Goal: Information Seeking & Learning: Find contact information

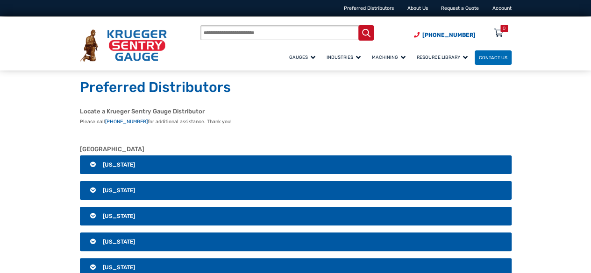
click at [121, 166] on span "[US_STATE]" at bounding box center [119, 165] width 32 height 7
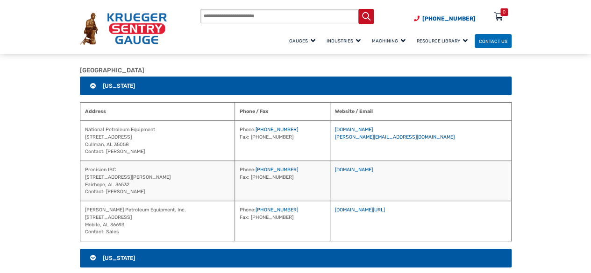
scroll to position [93, 0]
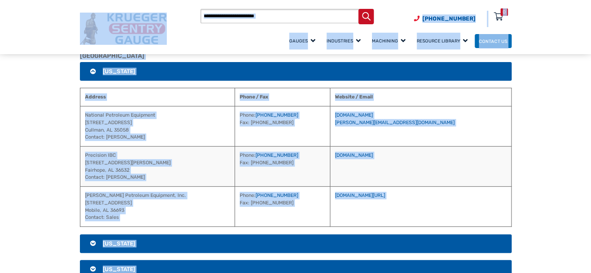
copy body "Lore ip Dolorsi (285) 771-5201 Ametconse Adipiscingel Seddo Ei Tempori u Labor …"
click at [116, 71] on span "[US_STATE]" at bounding box center [119, 71] width 32 height 7
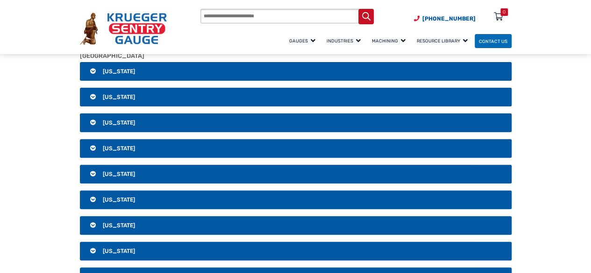
click at [116, 95] on span "[US_STATE]" at bounding box center [119, 97] width 32 height 7
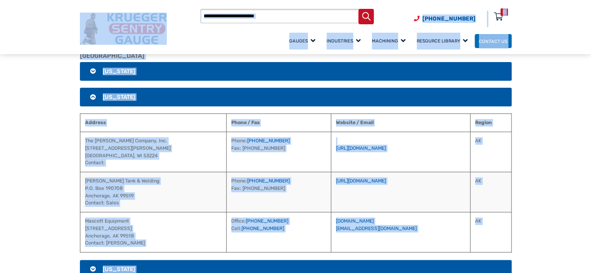
copy body "Lore ip Dolorsi (285) 771-5201 Ametconse Adipiscingel Seddo Ei Tempori u Labor …"
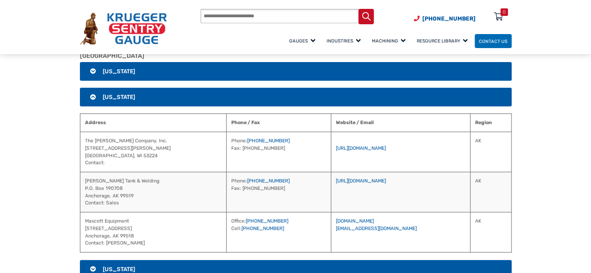
click at [120, 100] on span "[US_STATE]" at bounding box center [119, 97] width 32 height 7
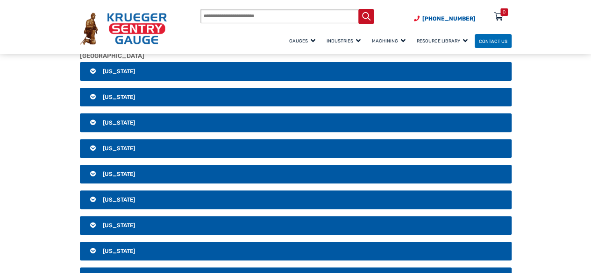
click at [114, 122] on span "[US_STATE]" at bounding box center [119, 123] width 32 height 7
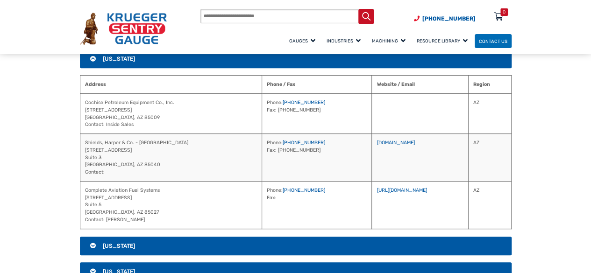
scroll to position [140, 0]
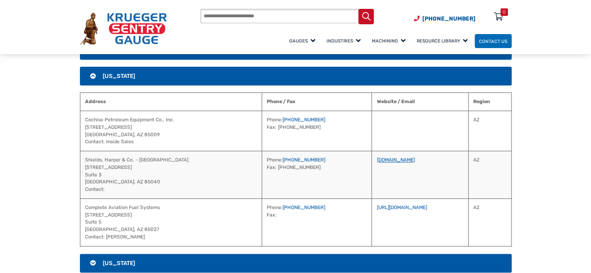
click at [377, 158] on link "[DOMAIN_NAME]" at bounding box center [396, 160] width 38 height 6
click at [101, 76] on h3 "[US_STATE]" at bounding box center [296, 76] width 432 height 19
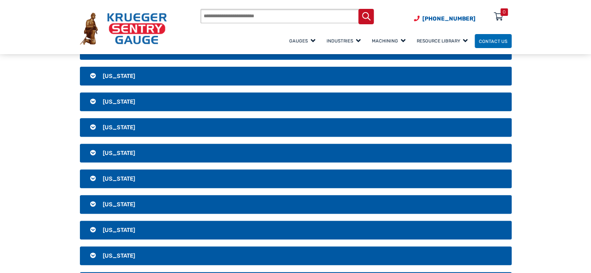
click at [102, 101] on h3 "[US_STATE]" at bounding box center [296, 102] width 432 height 19
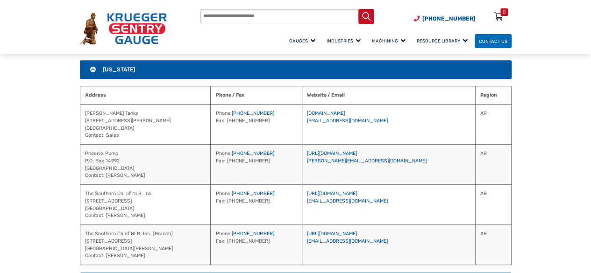
scroll to position [187, 0]
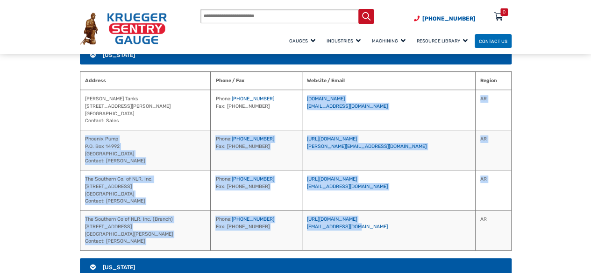
drag, startPoint x: 404, startPoint y: 222, endPoint x: 336, endPoint y: 97, distance: 141.8
click at [336, 97] on tbody "[PERSON_NAME] Tanks [STREET_ADDRESS][PERSON_NAME] Contact: Sales Phone: [PHONE_…" at bounding box center [295, 170] width 431 height 161
copy tbody "[DOMAIN_NAME] [EMAIL_ADDRESS][DOMAIN_NAME] AR Phoenix Pump P.O. [GEOGRAPHIC_DAT…"
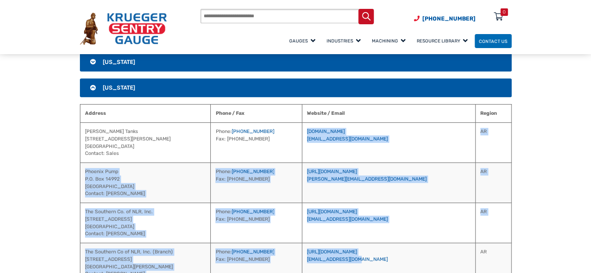
scroll to position [140, 0]
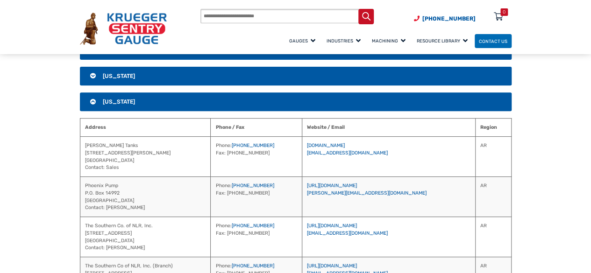
click at [126, 99] on span "[US_STATE]" at bounding box center [119, 102] width 32 height 7
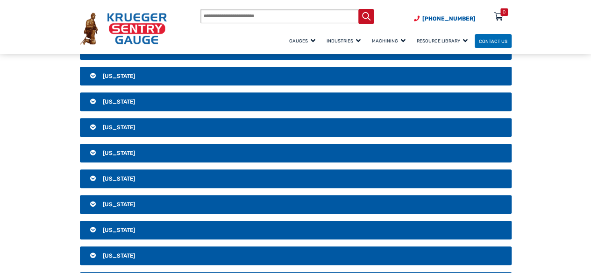
click at [122, 127] on span "[US_STATE]" at bounding box center [119, 127] width 32 height 7
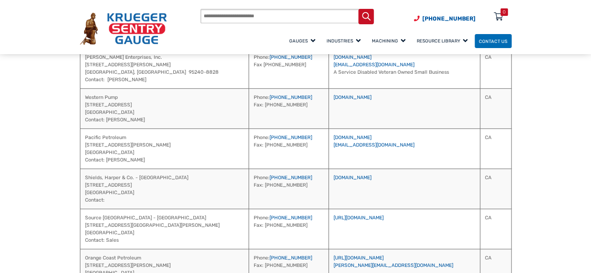
scroll to position [421, 0]
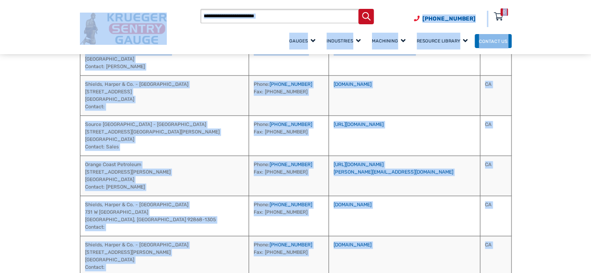
copy body "Lore ip Dolorsi (285) 771-5201 Ametconse Adipiscingel Seddo Ei Tempori u Labor …"
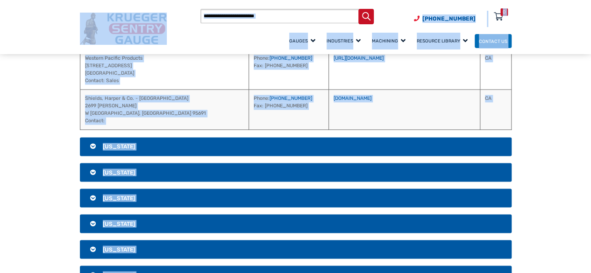
scroll to position [748, 0]
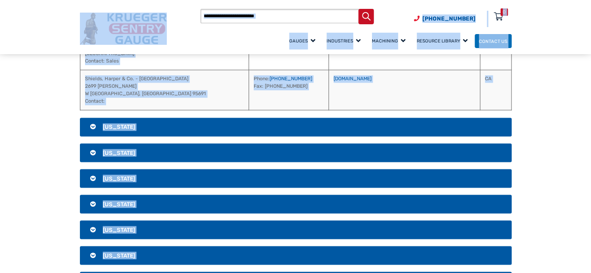
click at [114, 118] on h3 "[US_STATE]" at bounding box center [296, 127] width 432 height 19
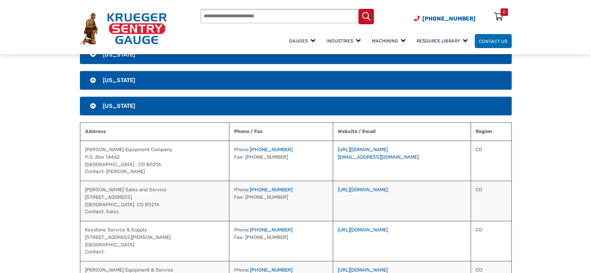
scroll to position [173, 0]
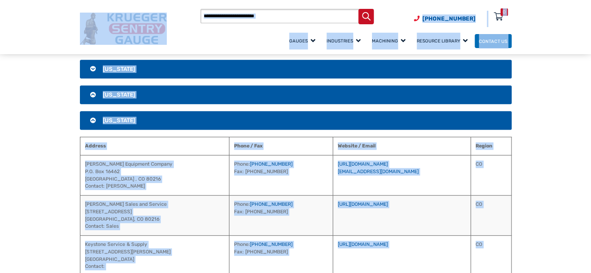
click at [120, 118] on span "[US_STATE]" at bounding box center [119, 120] width 32 height 7
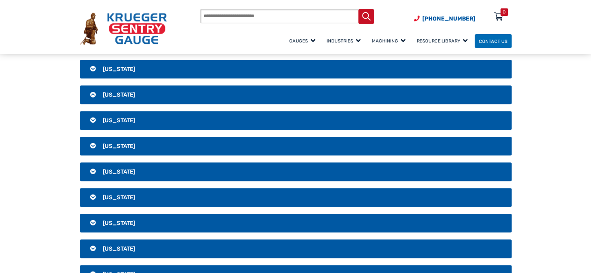
click at [115, 144] on span "[US_STATE]" at bounding box center [119, 146] width 32 height 7
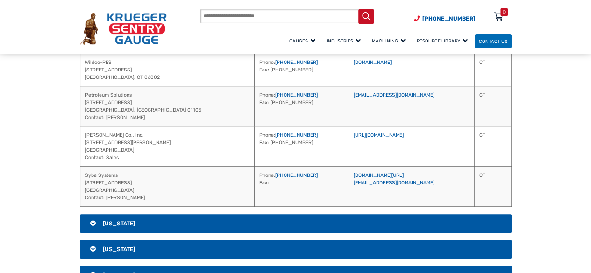
scroll to position [313, 0]
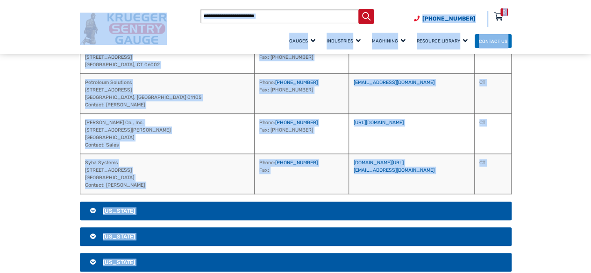
copy body "Lore ip Dolorsi (285) 771-5201 Ametconse Adipiscingel Seddo Ei Tempori u Labor …"
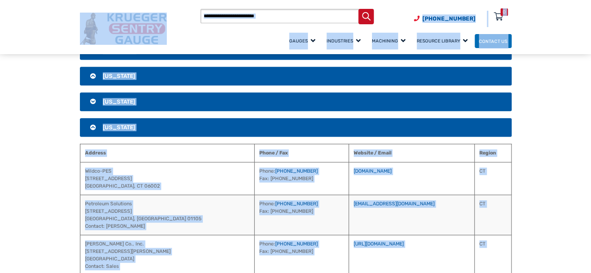
scroll to position [173, 0]
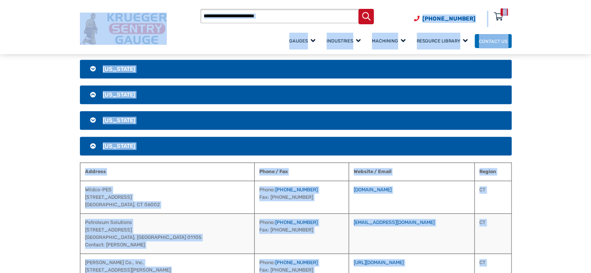
click at [114, 143] on span "[US_STATE]" at bounding box center [119, 146] width 32 height 7
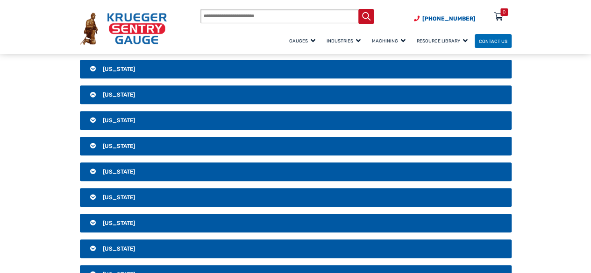
click at [115, 172] on span "[US_STATE]" at bounding box center [119, 172] width 32 height 7
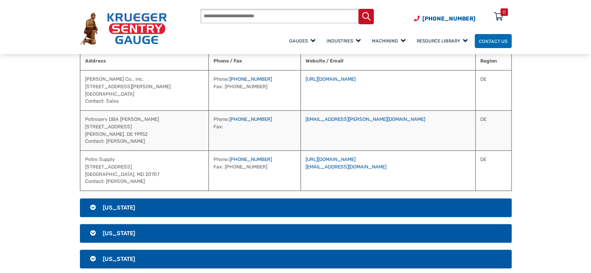
scroll to position [313, 0]
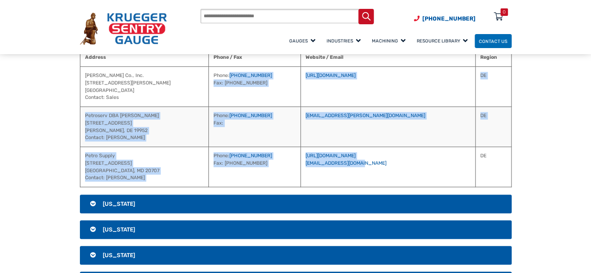
drag, startPoint x: 402, startPoint y: 162, endPoint x: 315, endPoint y: 72, distance: 125.3
click at [315, 72] on tbody "[PERSON_NAME] Co., Inc. [STREET_ADDRESS][PERSON_NAME] [GEOGRAPHIC_DATA] Contact…" at bounding box center [295, 127] width 431 height 121
copy tbody "[PHONE_NUMBER] Fax: [PHONE_NUMBER] [URL][DOMAIN_NAME] DE Petroserv DBA [PERSON_…"
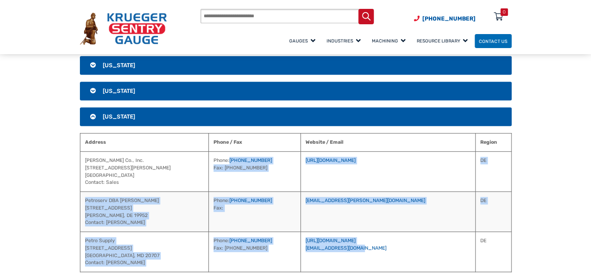
scroll to position [220, 0]
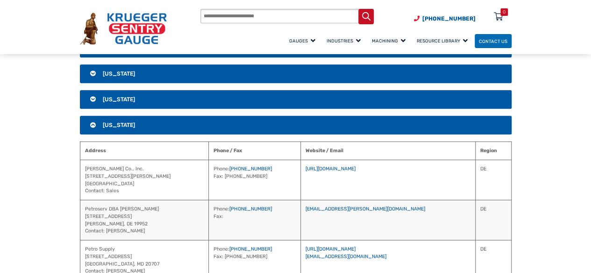
click at [122, 122] on span "[US_STATE]" at bounding box center [119, 125] width 32 height 7
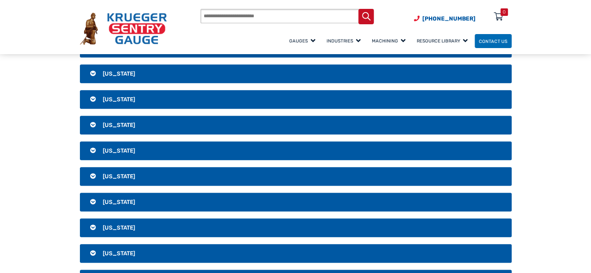
click at [131, 148] on span "[US_STATE]" at bounding box center [119, 151] width 32 height 7
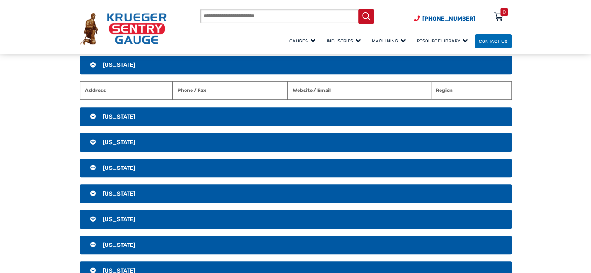
scroll to position [313, 0]
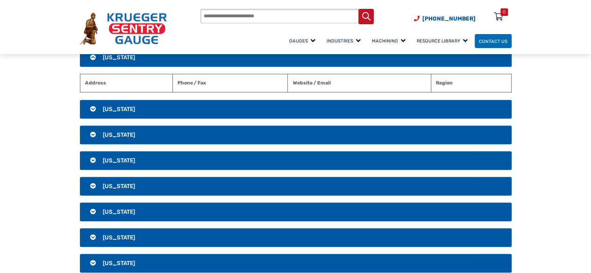
click at [110, 106] on span "[US_STATE]" at bounding box center [119, 109] width 32 height 7
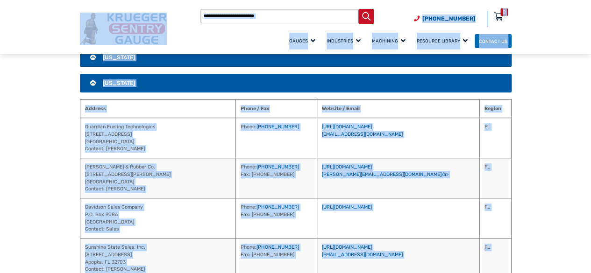
copy body "Lore ip Dolorsi (285) 771-5201 Ametconse Adipiscingel Seddo Ei Tempori u Labor …"
click at [119, 84] on span "[US_STATE]" at bounding box center [119, 83] width 32 height 7
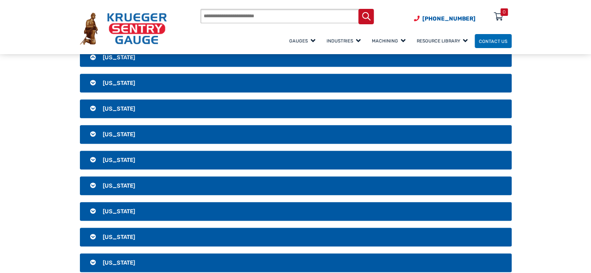
click at [118, 107] on span "[US_STATE]" at bounding box center [119, 109] width 32 height 7
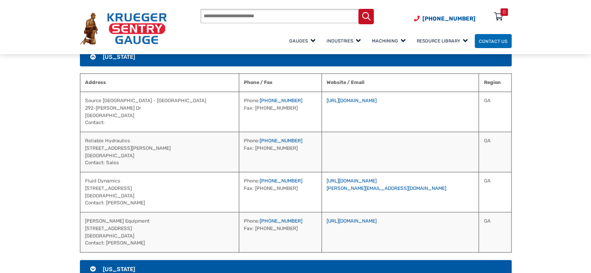
scroll to position [360, 0]
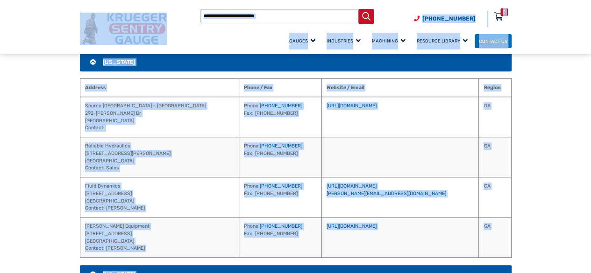
copy body "Lore ip Dolorsi (285) 771-5201 Ametconse Adipiscingel Seddo Ei Tempori u Labor …"
click at [109, 62] on span "[US_STATE]" at bounding box center [119, 62] width 32 height 7
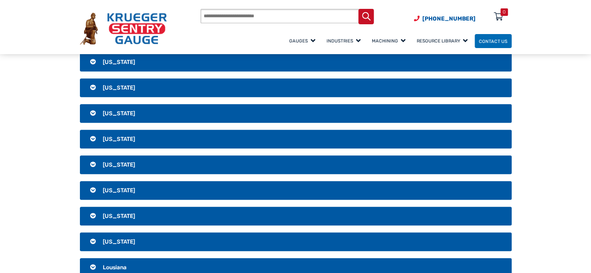
click at [111, 85] on span "[US_STATE]" at bounding box center [119, 88] width 32 height 7
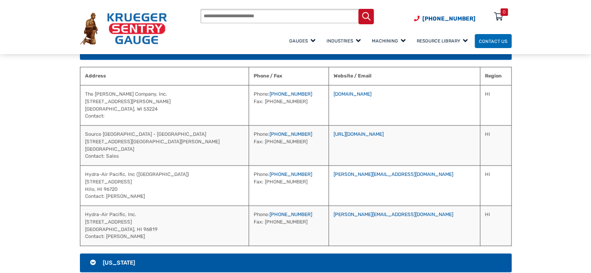
scroll to position [453, 0]
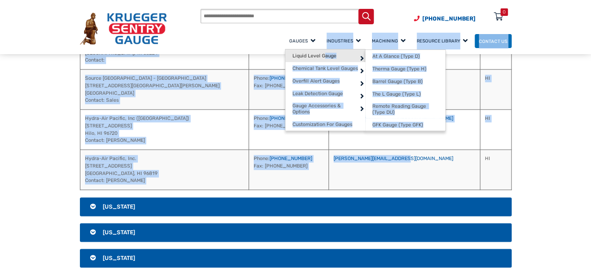
drag, startPoint x: 424, startPoint y: 157, endPoint x: 296, endPoint y: 59, distance: 161.4
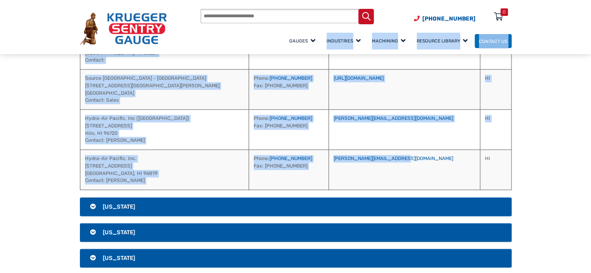
copy div "lore Ip D Sitame (Cons A) Elitse Doeiu (Temp I) Utlabo Etdol (Magn A) Eni A Min…"
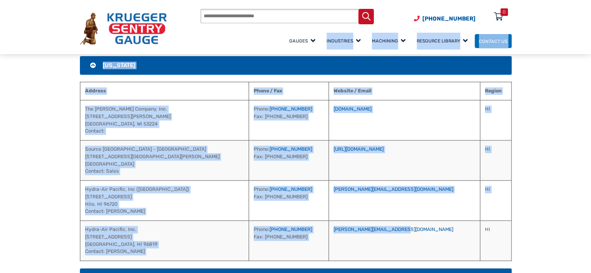
scroll to position [360, 0]
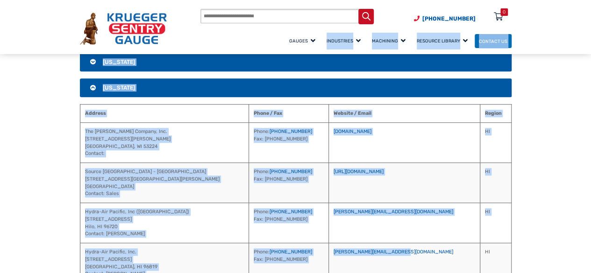
click at [109, 85] on span "[US_STATE]" at bounding box center [119, 88] width 32 height 7
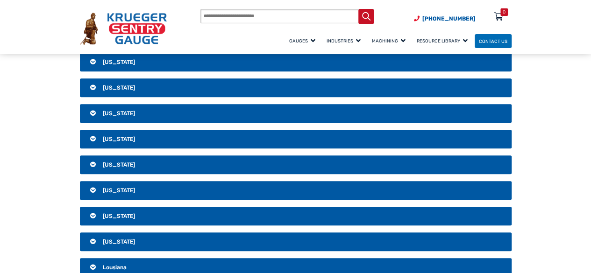
click at [107, 112] on span "[US_STATE]" at bounding box center [119, 113] width 32 height 7
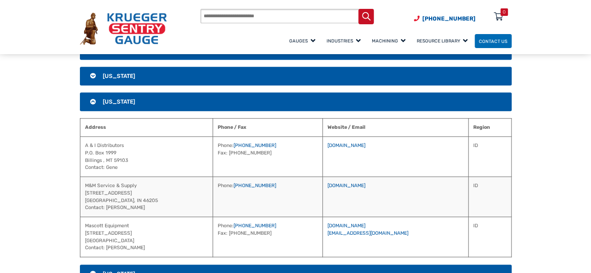
scroll to position [407, 0]
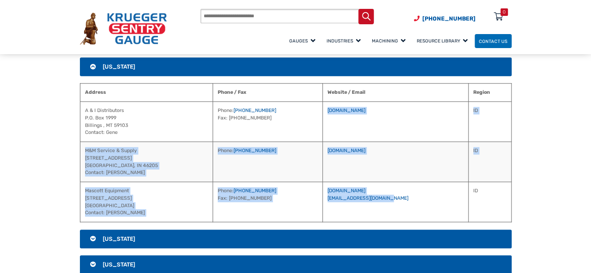
drag, startPoint x: 386, startPoint y: 196, endPoint x: 320, endPoint y: 115, distance: 104.9
click at [320, 115] on tbody "A & I Distributors P.O. Box 1999 [GEOGRAPHIC_DATA] Contact: Gene Phone: [PHONE_…" at bounding box center [295, 162] width 431 height 121
copy tbody "[DOMAIN_NAME] ID M&M Service & Supply [STREET_ADDRESS] Contact: [PERSON_NAME] P…"
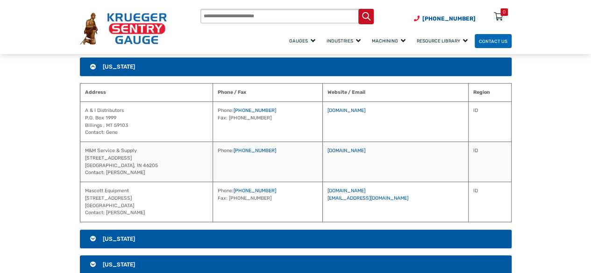
click at [113, 66] on span "[US_STATE]" at bounding box center [119, 67] width 32 height 7
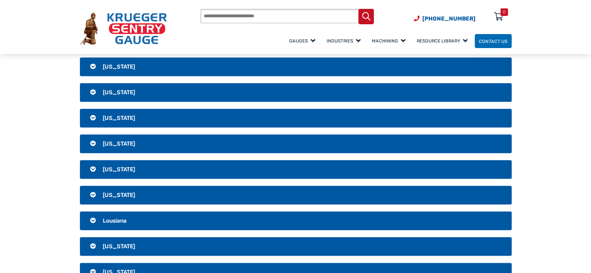
click at [111, 91] on span "[US_STATE]" at bounding box center [119, 92] width 32 height 7
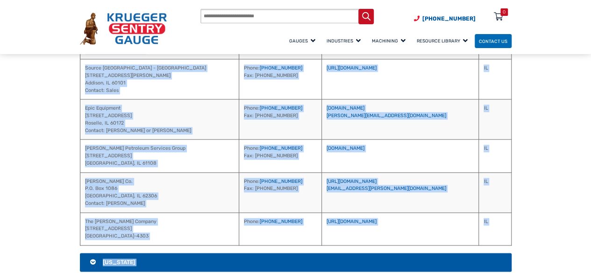
scroll to position [622, 0]
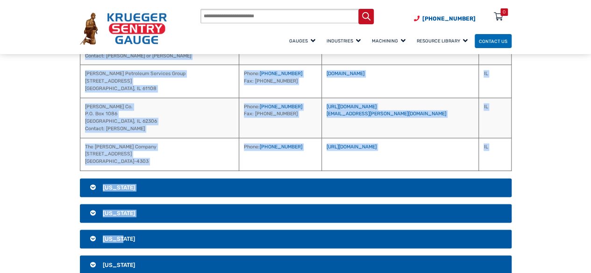
drag, startPoint x: 279, startPoint y: 127, endPoint x: 449, endPoint y: 146, distance: 170.7
click at [449, 146] on tbody "[PERSON_NAME] and Sons [STREET_ADDRESS] [PERSON_NAME] [PHONE_NUMBER] [EMAIL_ADD…" at bounding box center [295, 41] width 431 height 259
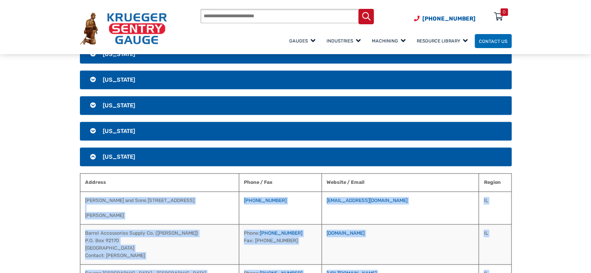
scroll to position [295, 0]
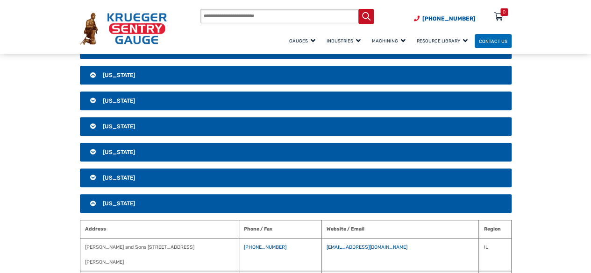
click at [116, 200] on span "[US_STATE]" at bounding box center [119, 203] width 32 height 7
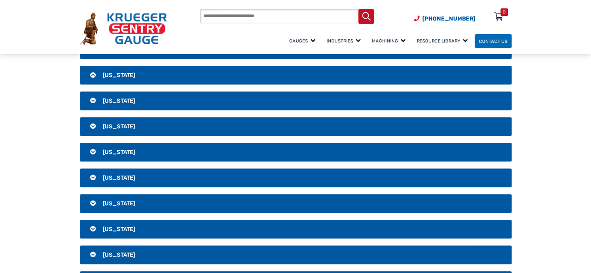
click at [119, 227] on span "[US_STATE]" at bounding box center [119, 229] width 32 height 7
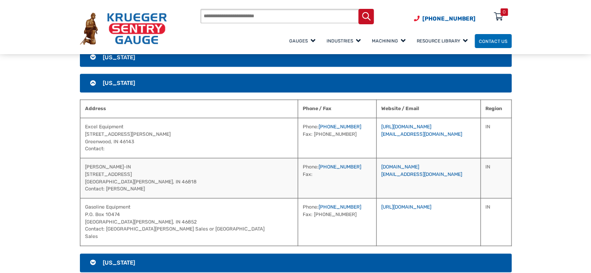
scroll to position [482, 0]
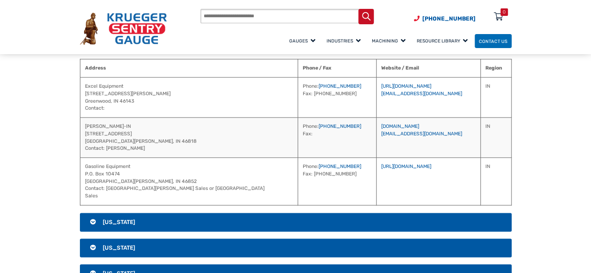
drag, startPoint x: 449, startPoint y: 163, endPoint x: 323, endPoint y: 73, distance: 153.8
click at [323, 73] on table "Address Phone / Fax Website / Email Region Excel Equipment [STREET_ADDRESS][PER…" at bounding box center [296, 132] width 432 height 147
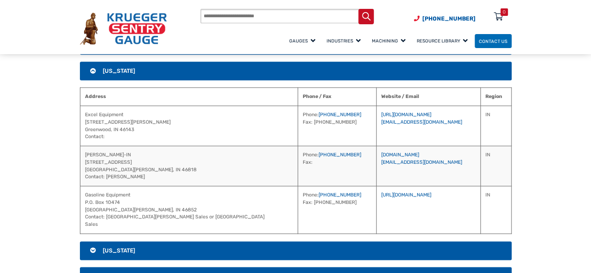
scroll to position [389, 0]
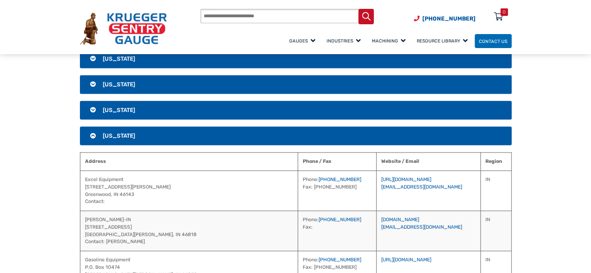
click at [118, 134] on span "[US_STATE]" at bounding box center [119, 136] width 32 height 7
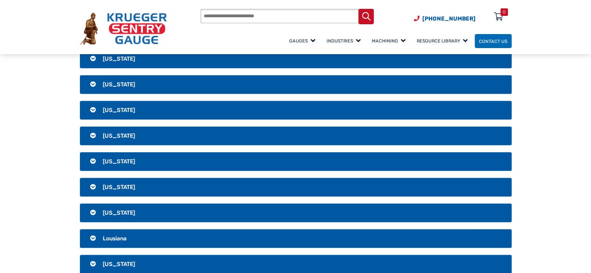
click at [110, 159] on span "[US_STATE]" at bounding box center [119, 161] width 32 height 7
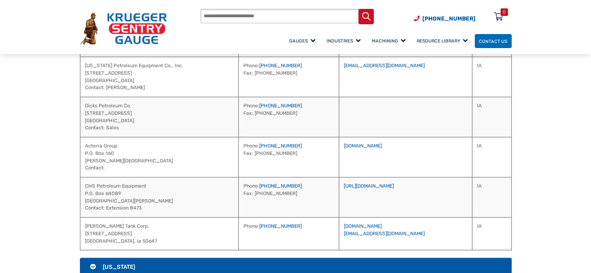
scroll to position [529, 0]
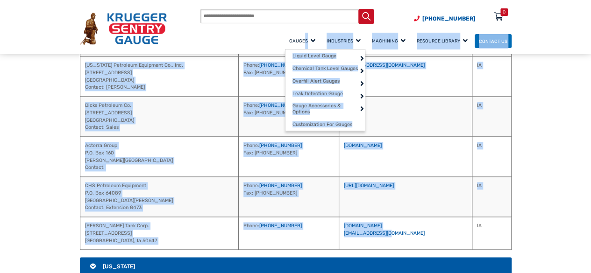
drag, startPoint x: 408, startPoint y: 237, endPoint x: 280, endPoint y: 49, distance: 227.4
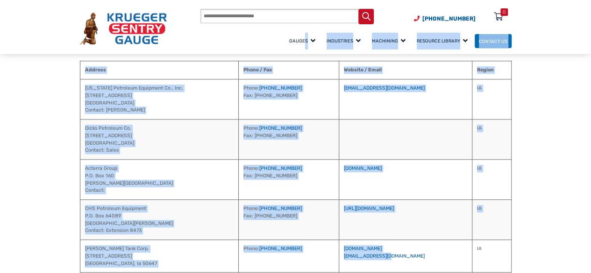
scroll to position [436, 0]
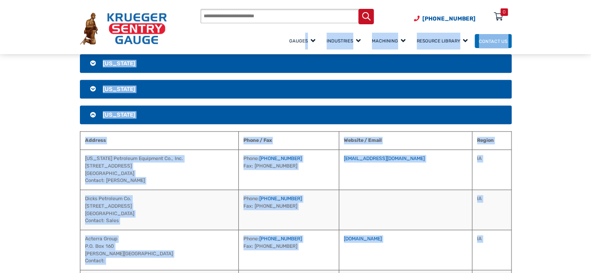
click at [114, 114] on span "[US_STATE]" at bounding box center [119, 115] width 32 height 7
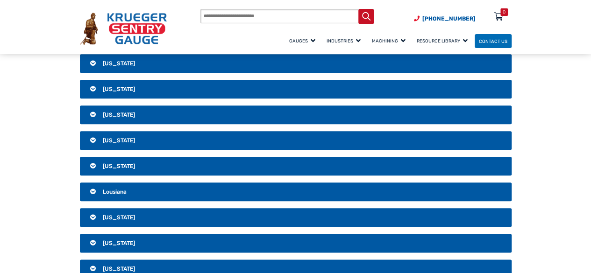
click at [113, 139] on span "[US_STATE]" at bounding box center [119, 140] width 32 height 7
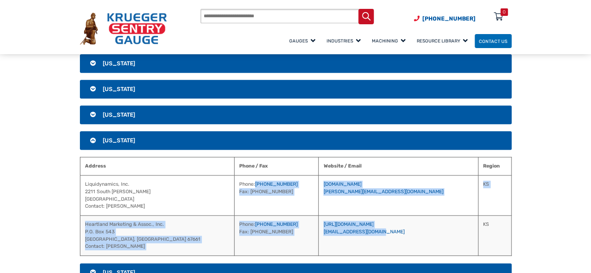
drag, startPoint x: 385, startPoint y: 239, endPoint x: 313, endPoint y: 179, distance: 93.6
click at [313, 179] on tbody "Liquidynamics, Inc. [STREET_ADDRESS][PERSON_NAME] Contact: [PERSON_NAME] Phone:…" at bounding box center [295, 216] width 431 height 80
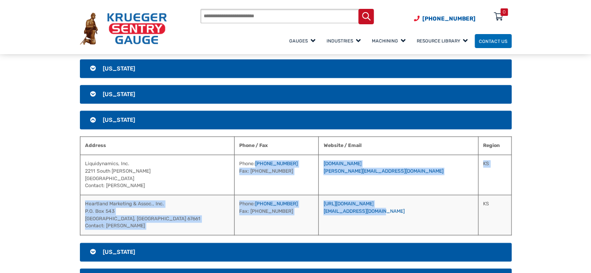
scroll to position [482, 0]
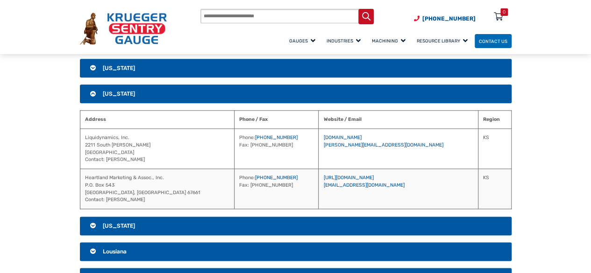
click at [105, 91] on span "[US_STATE]" at bounding box center [119, 94] width 32 height 7
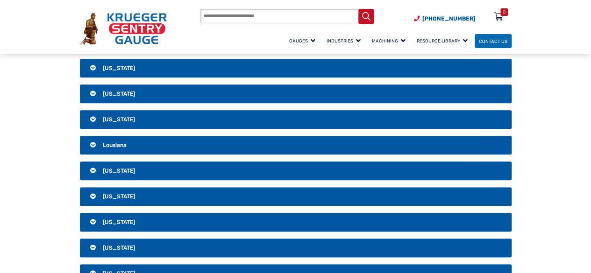
click at [106, 117] on span "[US_STATE]" at bounding box center [119, 119] width 32 height 7
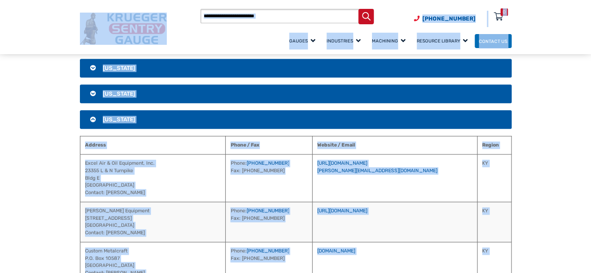
click at [110, 116] on span "[US_STATE]" at bounding box center [119, 119] width 32 height 7
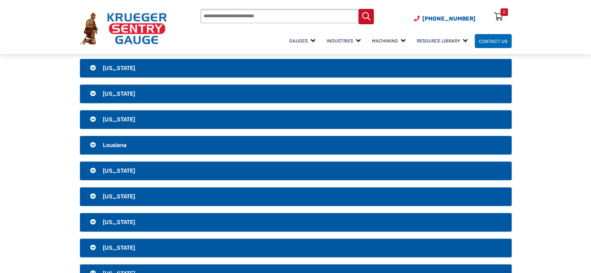
click at [110, 142] on span "Lousiana" at bounding box center [115, 145] width 24 height 7
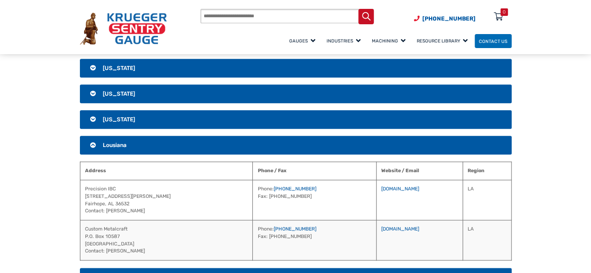
click at [118, 143] on span "Lousiana" at bounding box center [115, 145] width 24 height 7
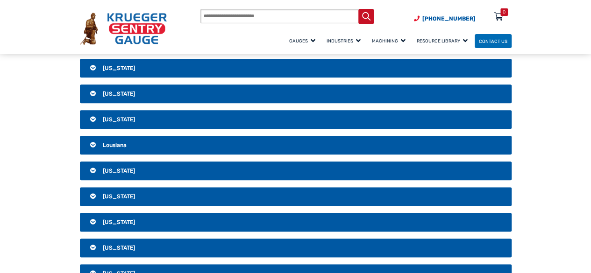
click at [116, 170] on span "[US_STATE]" at bounding box center [119, 171] width 32 height 7
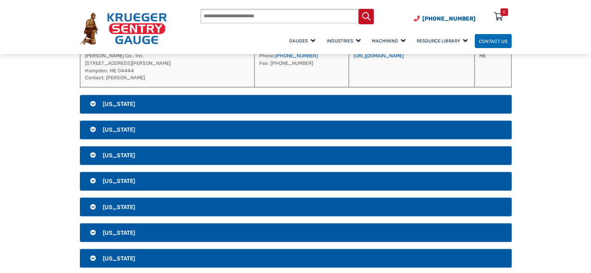
scroll to position [736, 0]
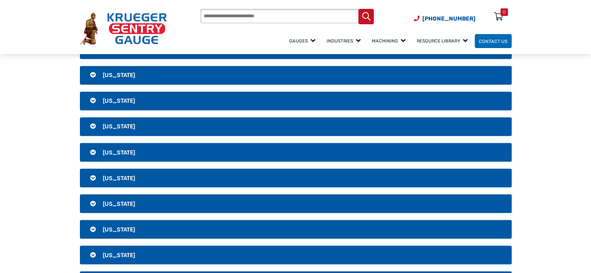
drag, startPoint x: 311, startPoint y: 190, endPoint x: 377, endPoint y: 215, distance: 69.8
click at [377, 215] on div "[GEOGRAPHIC_DATA] [US_STATE] Address Phone / Fax Website / Email National Petro…" at bounding box center [296, 142] width 449 height 1464
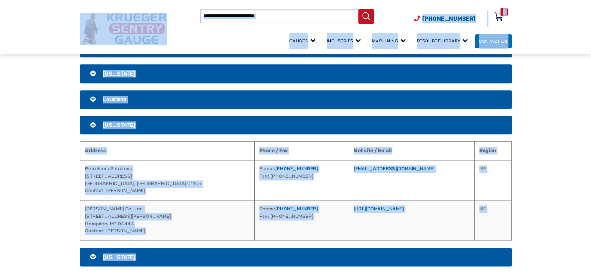
scroll to position [502, 0]
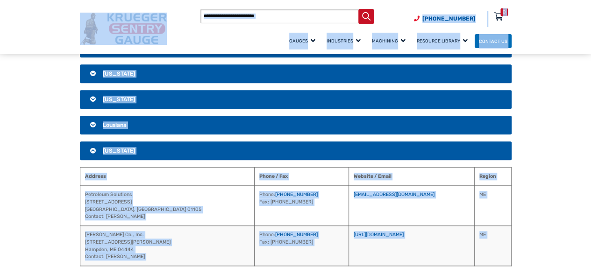
click at [111, 148] on span "[US_STATE]" at bounding box center [119, 151] width 32 height 7
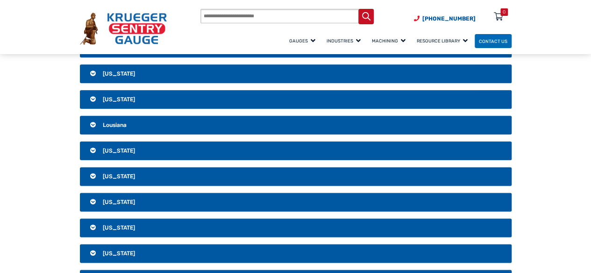
click at [116, 175] on span "[US_STATE]" at bounding box center [119, 176] width 32 height 7
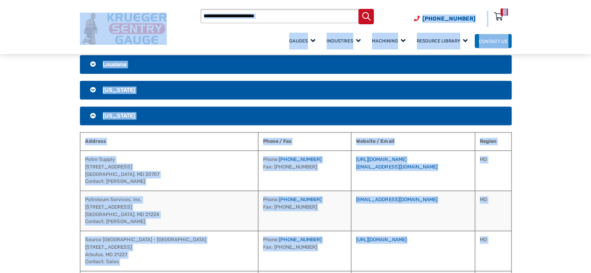
scroll to position [549, 0]
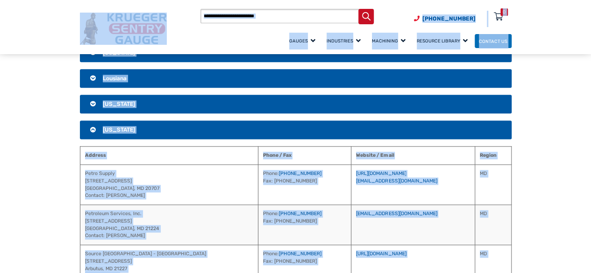
click at [115, 129] on span "[US_STATE]" at bounding box center [119, 130] width 32 height 7
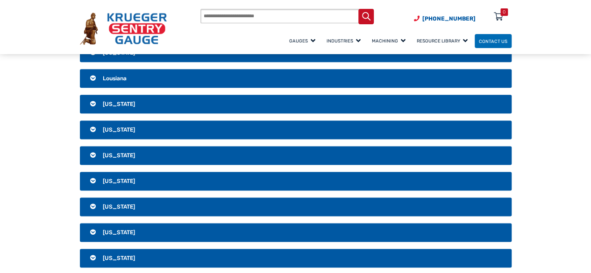
click at [119, 152] on span "[US_STATE]" at bounding box center [119, 155] width 32 height 7
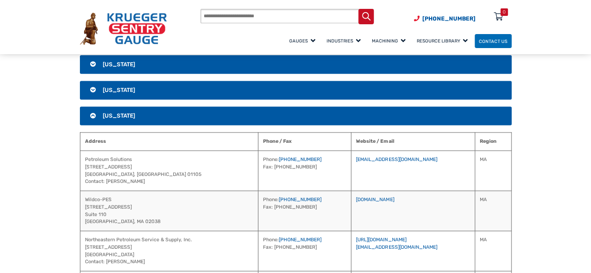
scroll to position [643, 0]
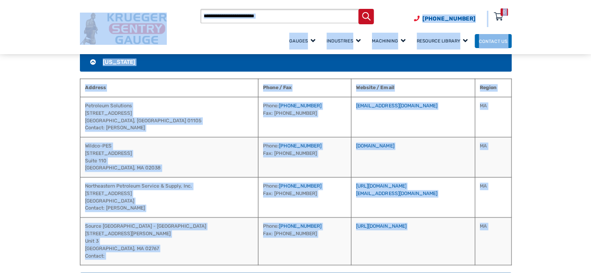
click at [123, 61] on span "[US_STATE]" at bounding box center [119, 62] width 32 height 7
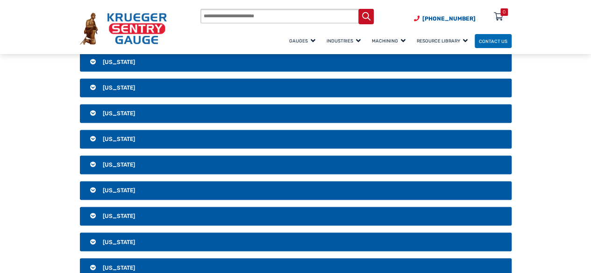
click at [115, 85] on span "[US_STATE]" at bounding box center [119, 88] width 32 height 7
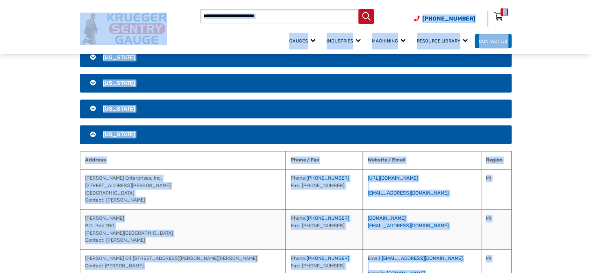
scroll to position [502, 0]
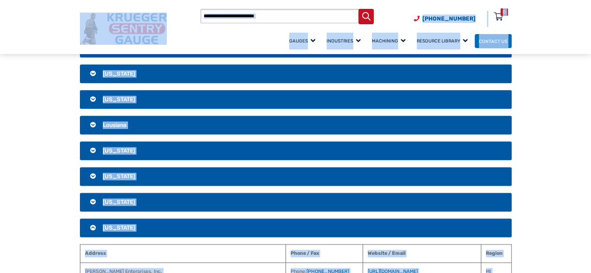
click at [126, 225] on span "[US_STATE]" at bounding box center [119, 228] width 32 height 7
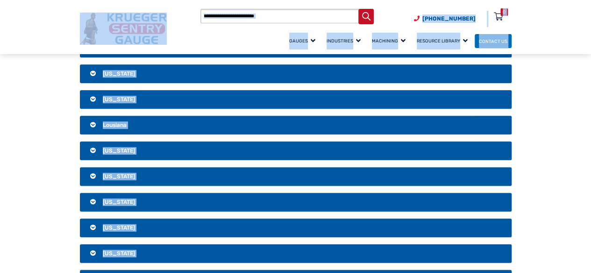
click at [126, 250] on span "[US_STATE]" at bounding box center [119, 253] width 32 height 7
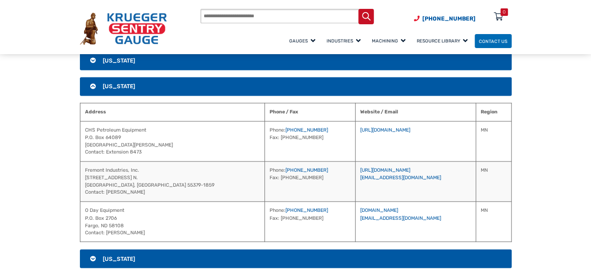
scroll to position [689, 0]
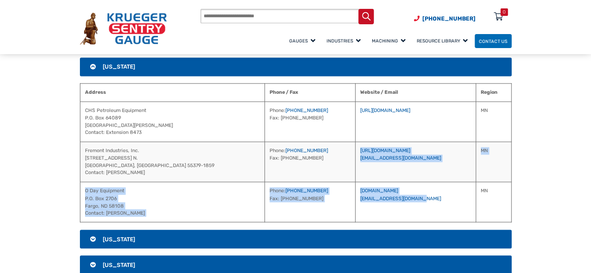
drag, startPoint x: 408, startPoint y: 193, endPoint x: 322, endPoint y: 149, distance: 97.4
click at [322, 149] on tbody "CHS Petroleum Equipment P.O. [GEOGRAPHIC_DATA][PERSON_NAME] Contact: Extension …" at bounding box center [295, 162] width 431 height 121
